Goal: Task Accomplishment & Management: Complete application form

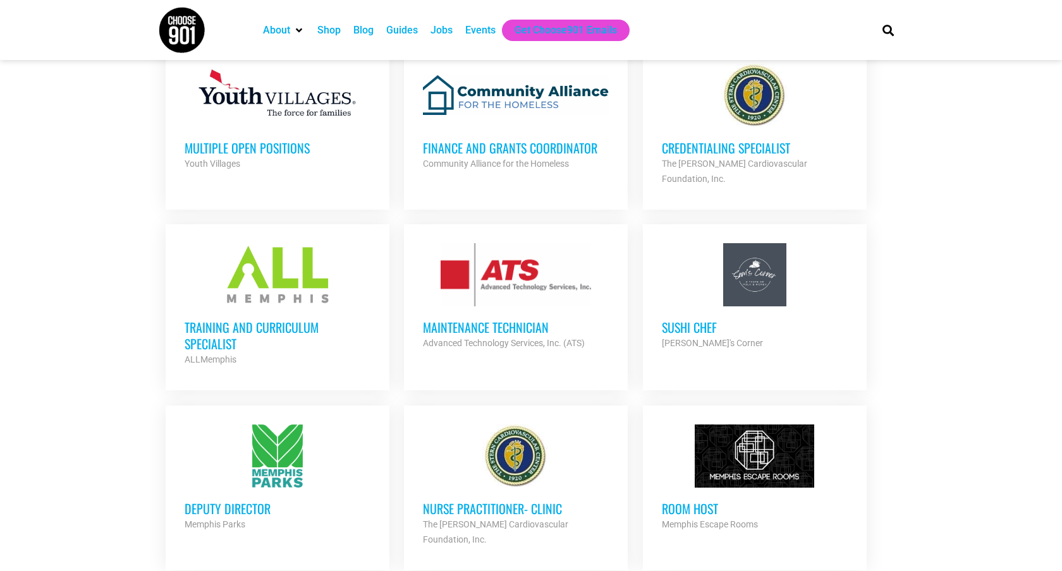
scroll to position [735, 0]
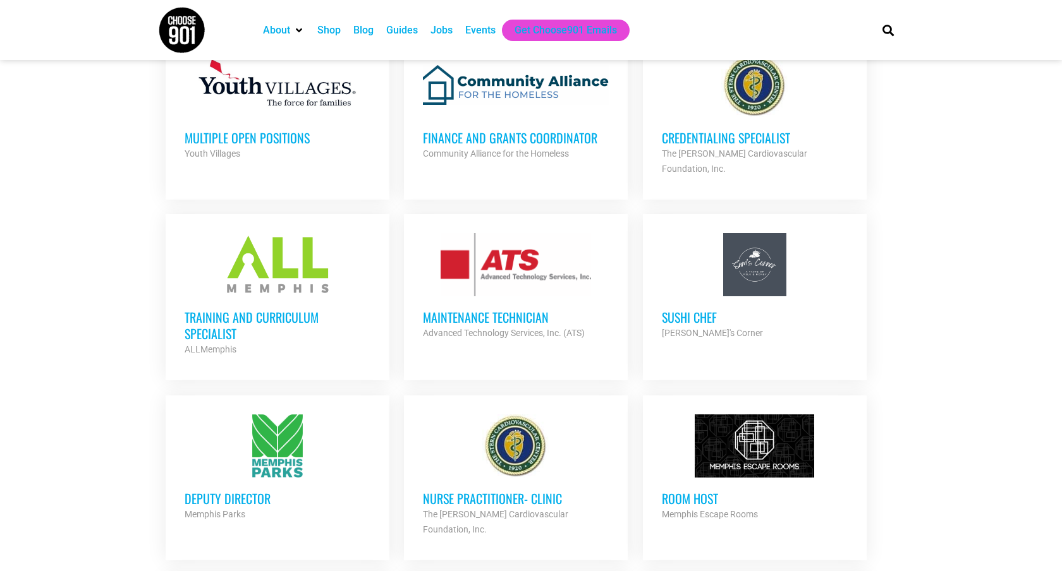
click at [236, 309] on h3 "Training and Curriculum Specialist" at bounding box center [278, 325] width 186 height 33
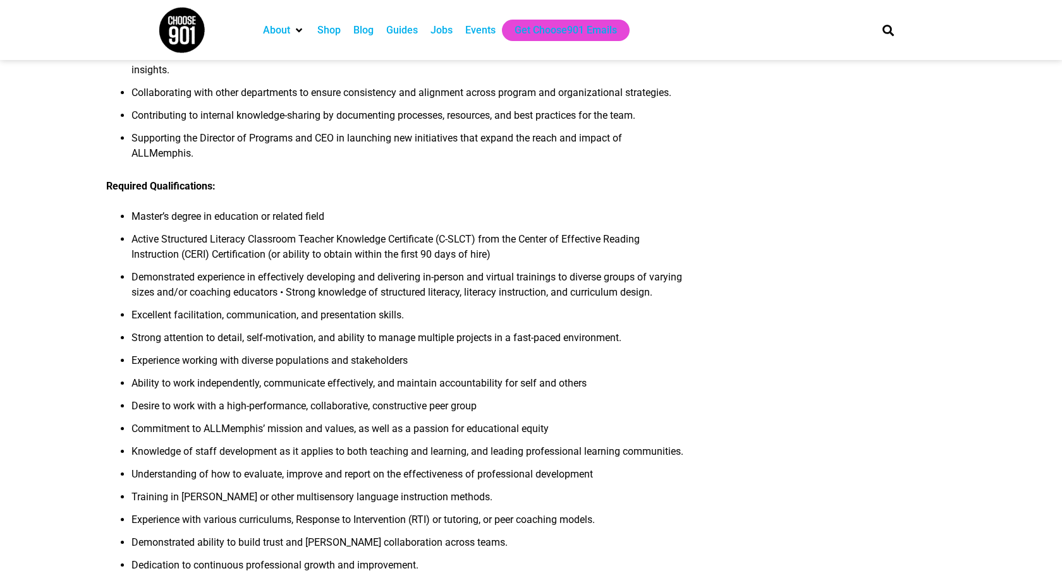
scroll to position [633, 0]
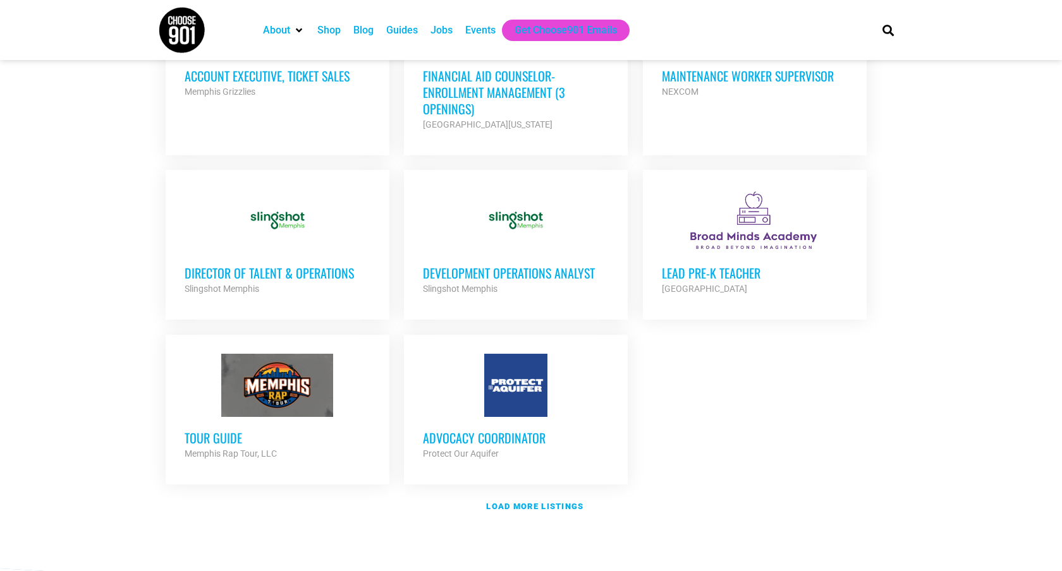
scroll to position [1340, 0]
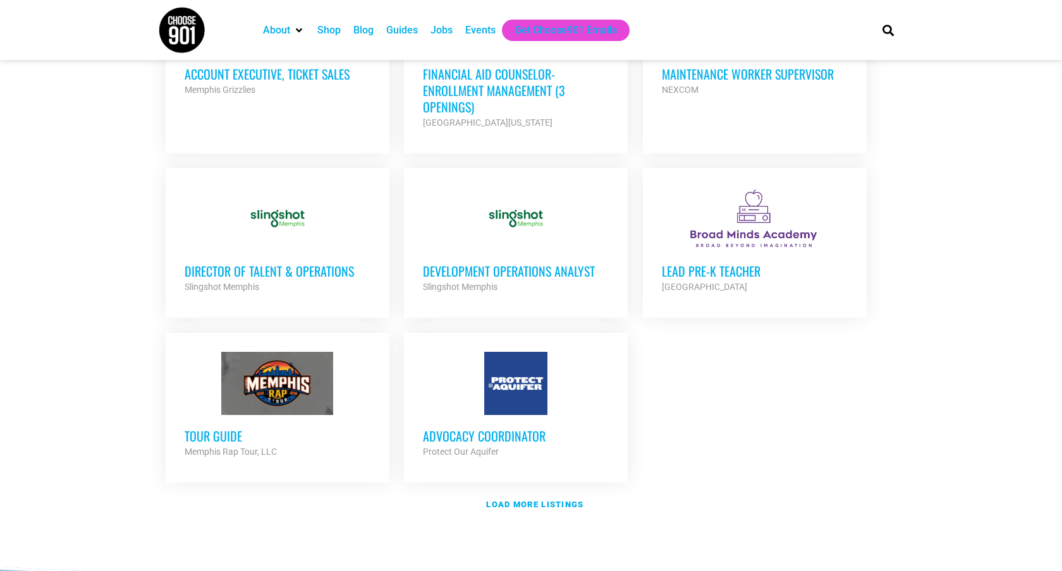
click at [515, 428] on h3 "Advocacy Coordinator" at bounding box center [516, 436] width 186 height 16
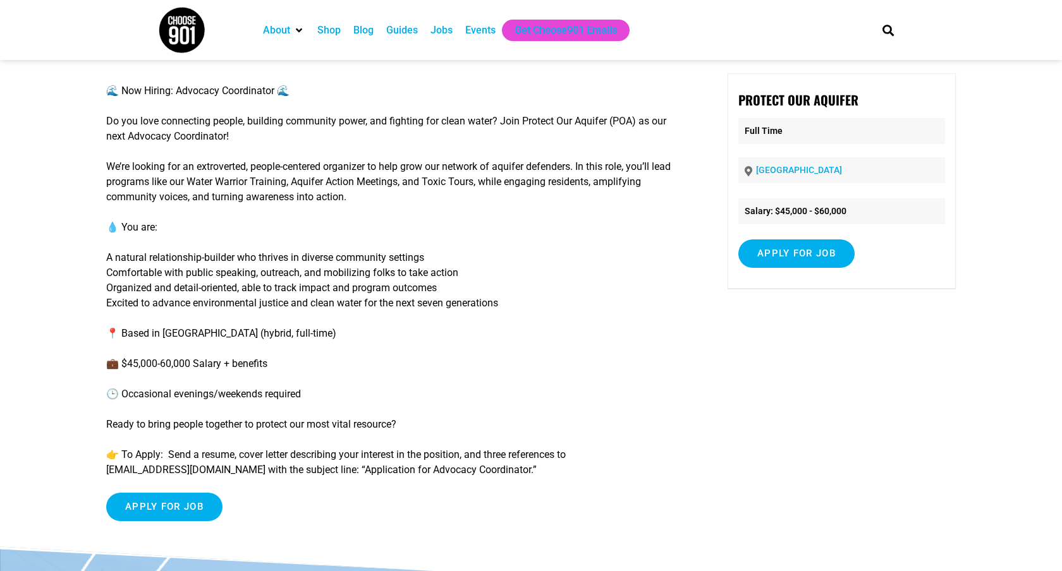
scroll to position [42, 0]
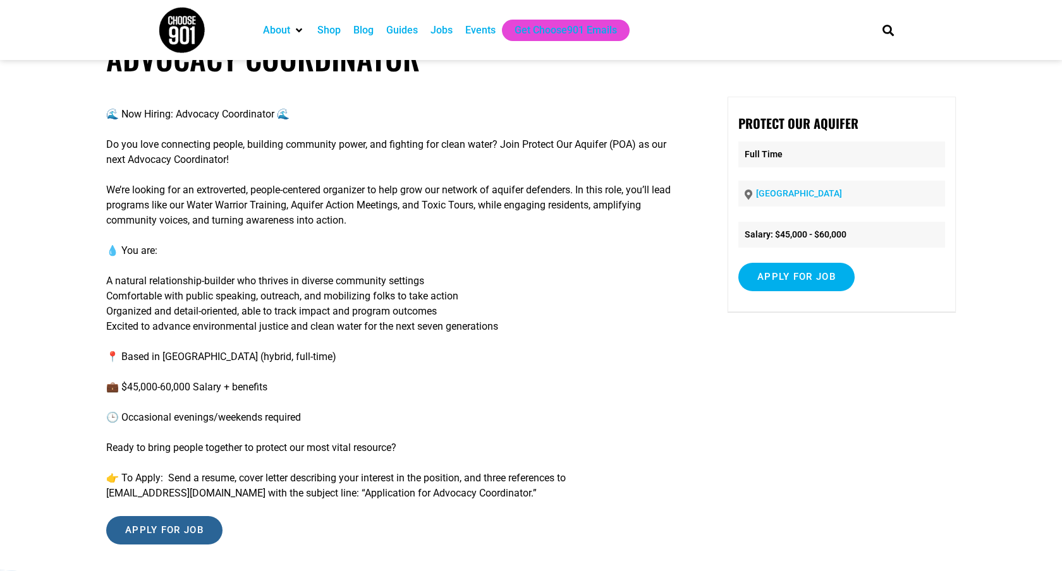
click at [172, 525] on input "Apply for job" at bounding box center [164, 530] width 116 height 28
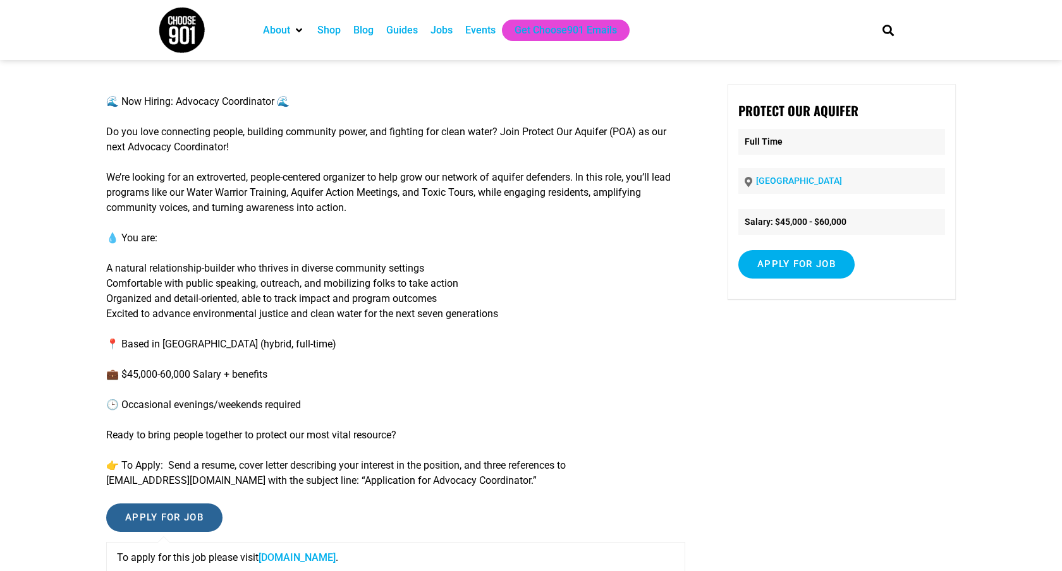
scroll to position [60, 0]
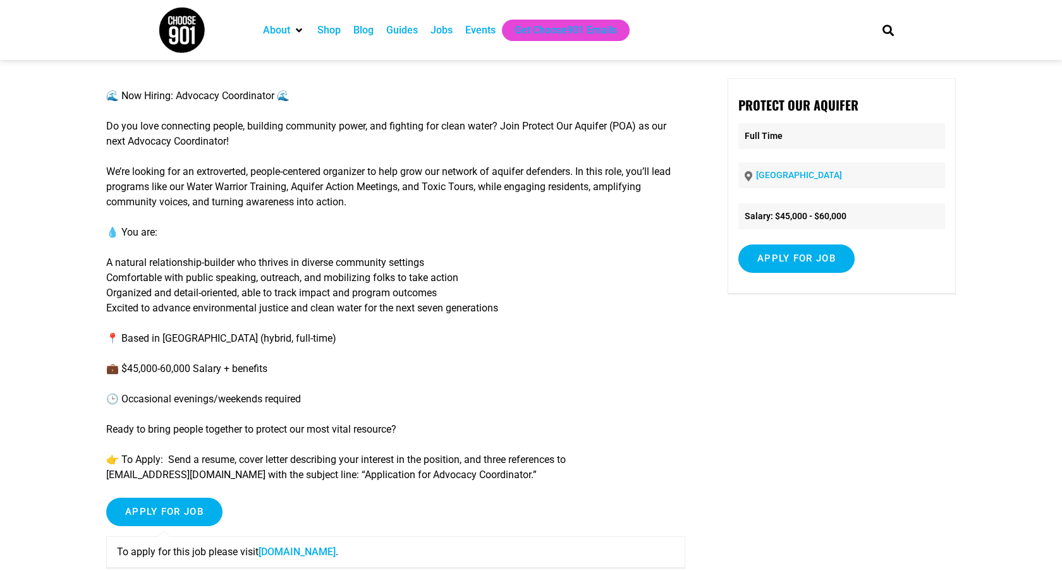
click at [279, 550] on link "[DOMAIN_NAME]" at bounding box center [296, 552] width 77 height 12
